Goal: Information Seeking & Learning: Learn about a topic

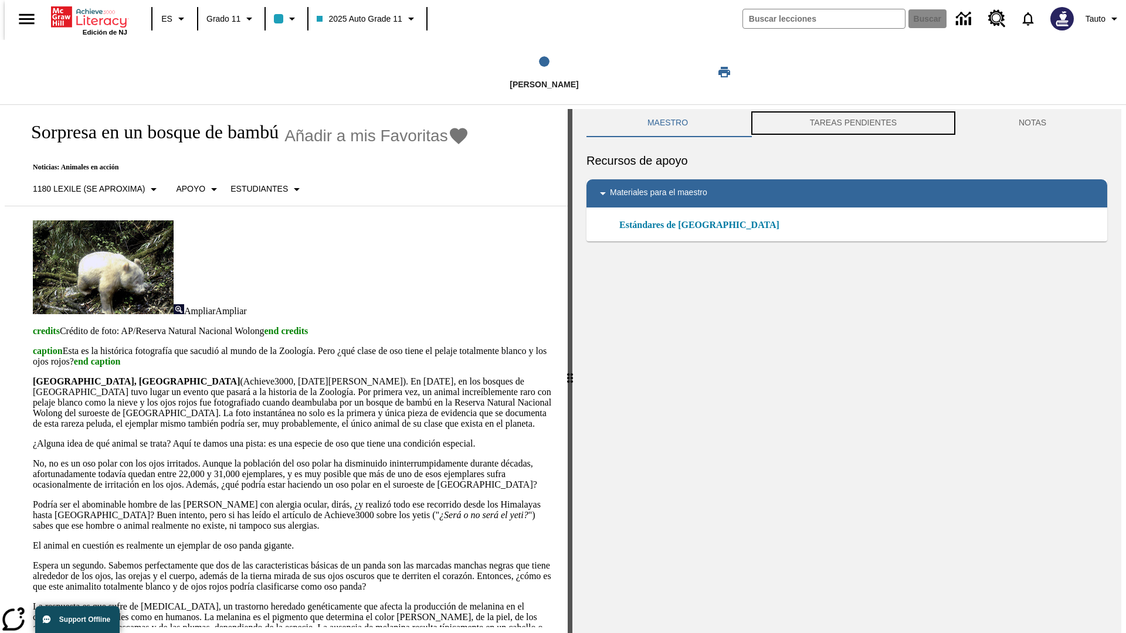
click at [852, 123] on button "TAREAS PENDIENTES" at bounding box center [853, 123] width 209 height 28
